Goal: Task Accomplishment & Management: Manage account settings

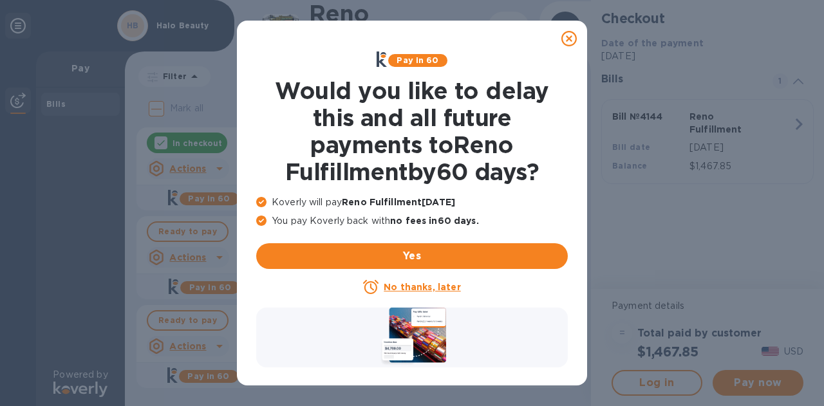
click at [567, 35] on icon at bounding box center [568, 38] width 15 height 15
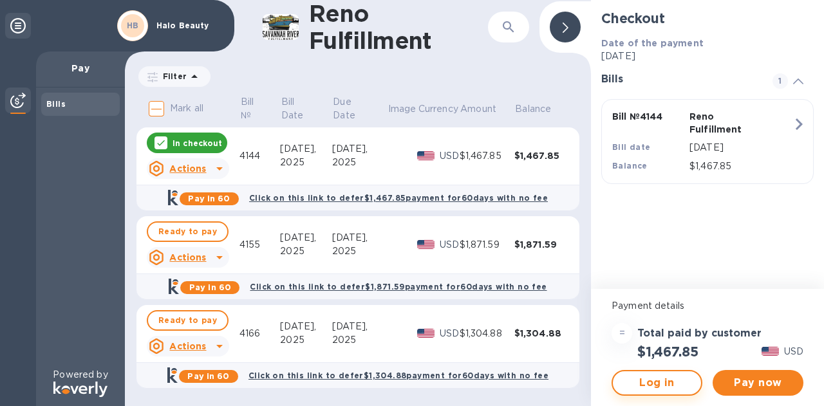
click at [671, 380] on span "Log in" at bounding box center [657, 382] width 68 height 15
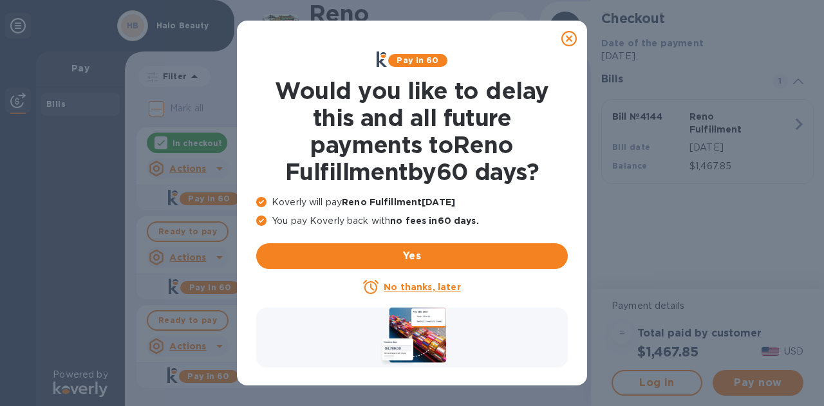
click at [571, 38] on icon at bounding box center [568, 38] width 15 height 15
